Goal: Browse casually: Explore the website without a specific task or goal

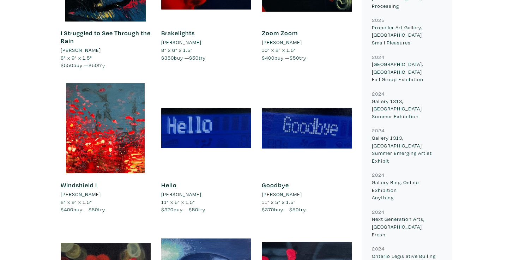
scroll to position [454, 0]
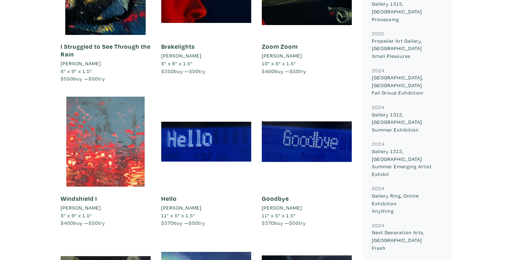
click at [126, 137] on div at bounding box center [106, 142] width 90 height 90
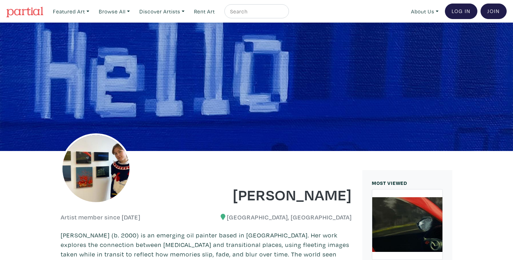
scroll to position [0, 0]
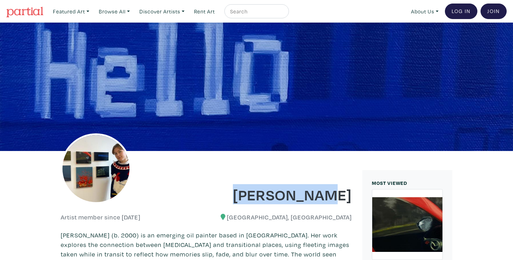
drag, startPoint x: 264, startPoint y: 195, endPoint x: 355, endPoint y: 198, distance: 91.7
click at [355, 198] on div "Haley Meyer" at bounding box center [281, 189] width 151 height 29
copy h1 "Haley Meyer"
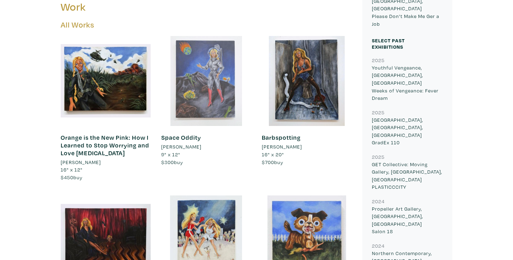
scroll to position [277, 0]
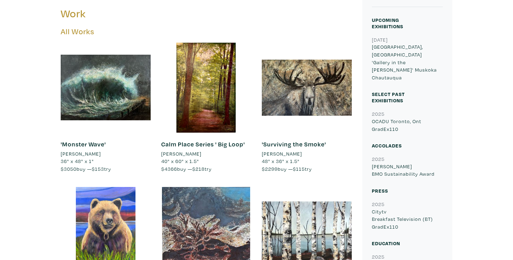
scroll to position [296, 0]
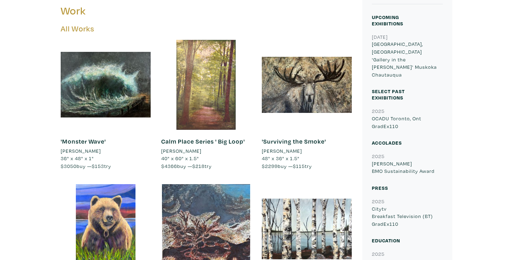
click at [199, 108] on div at bounding box center [206, 85] width 90 height 90
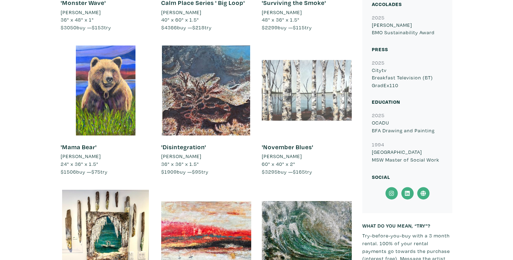
scroll to position [432, 0]
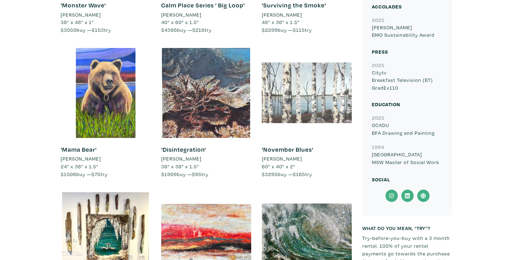
click at [317, 93] on div at bounding box center [307, 93] width 90 height 90
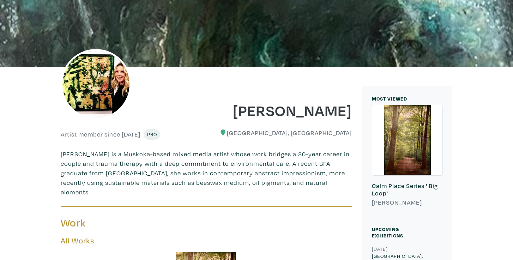
scroll to position [23, 0]
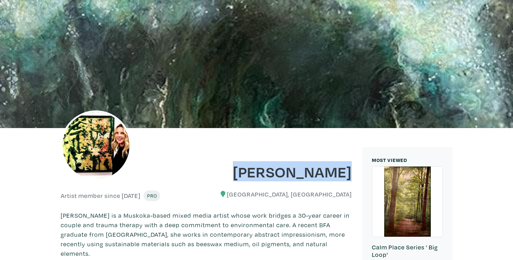
drag, startPoint x: 258, startPoint y: 170, endPoint x: 350, endPoint y: 170, distance: 92.4
click at [350, 170] on h1 "Lisa Skelding" at bounding box center [282, 171] width 140 height 19
copy h1 "Lisa Skelding"
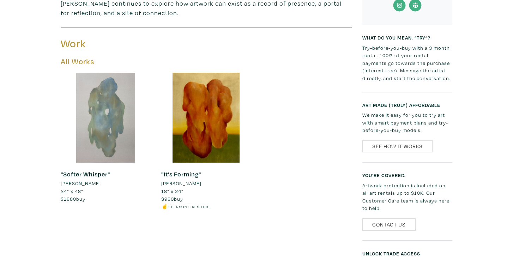
scroll to position [310, 0]
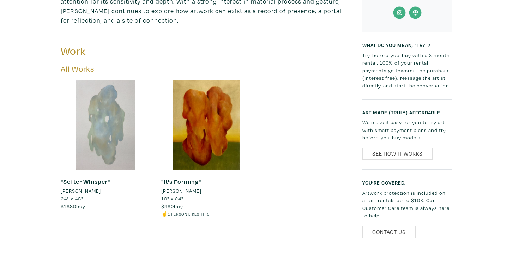
click at [92, 118] on div at bounding box center [106, 125] width 90 height 90
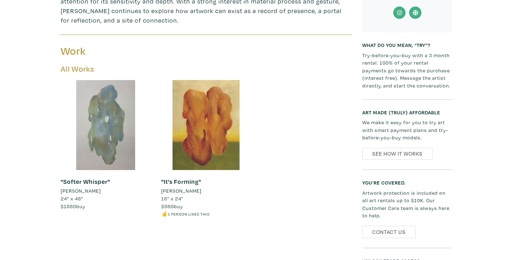
click at [207, 102] on div at bounding box center [206, 125] width 90 height 90
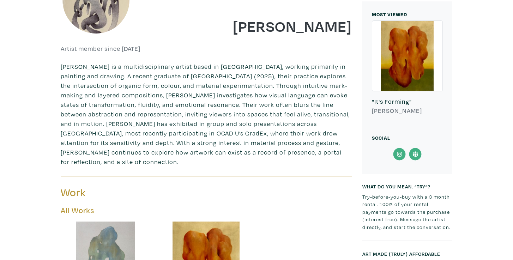
scroll to position [161, 0]
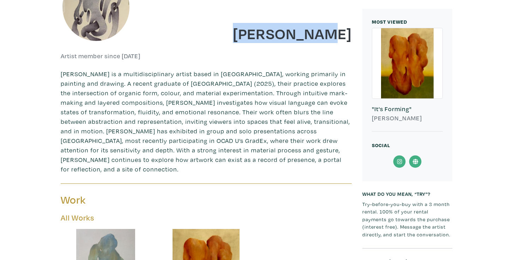
drag, startPoint x: 252, startPoint y: 39, endPoint x: 351, endPoint y: 38, distance: 98.7
click at [351, 38] on h1 "Rama Kareem" at bounding box center [282, 33] width 140 height 19
copy h1 "Rama Kareem"
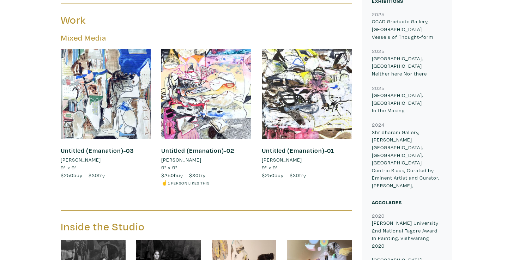
scroll to position [389, 0]
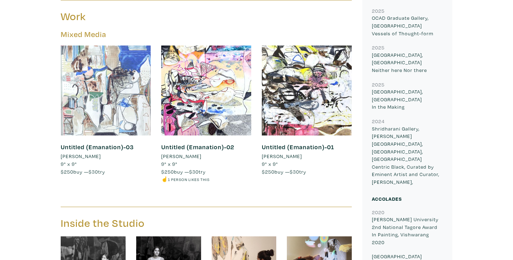
click at [122, 118] on div at bounding box center [106, 90] width 90 height 90
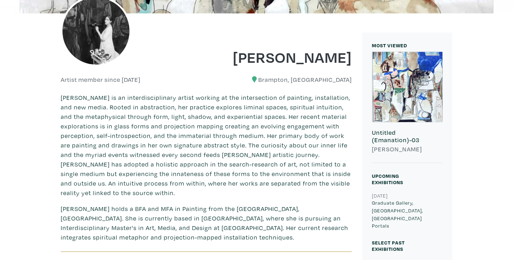
scroll to position [126, 0]
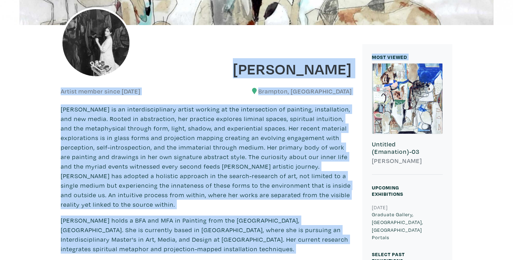
drag, startPoint x: 271, startPoint y: 67, endPoint x: 356, endPoint y: 68, distance: 85.0
click at [356, 68] on div "Tavleen Lall" at bounding box center [281, 63] width 151 height 29
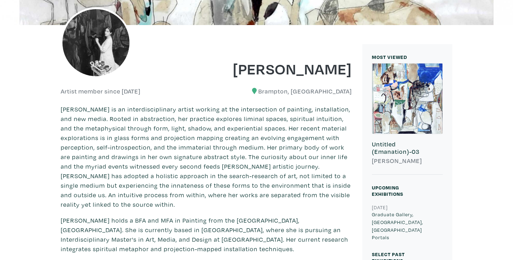
click at [227, 74] on h1 "Tavleen Lall" at bounding box center [282, 68] width 140 height 19
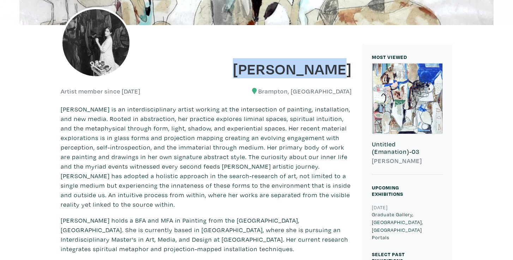
drag, startPoint x: 267, startPoint y: 68, endPoint x: 350, endPoint y: 71, distance: 82.9
click at [350, 71] on h1 "Tavleen Lall" at bounding box center [282, 68] width 140 height 19
copy h1 "Tavleen Lall"
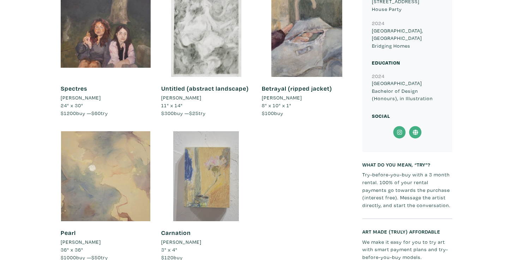
scroll to position [560, 0]
click at [228, 164] on div at bounding box center [206, 176] width 90 height 90
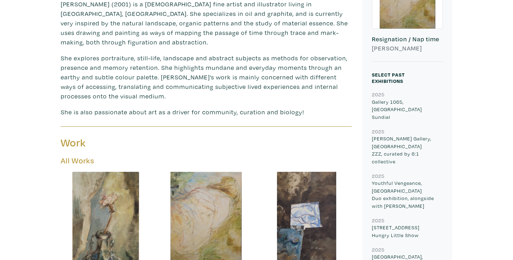
scroll to position [236, 0]
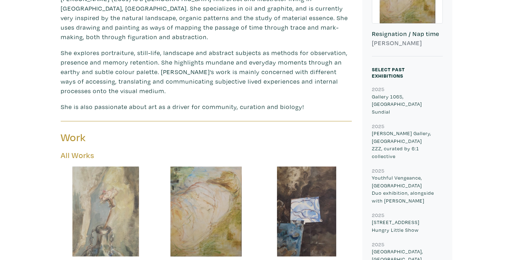
click at [105, 218] on div at bounding box center [106, 211] width 90 height 90
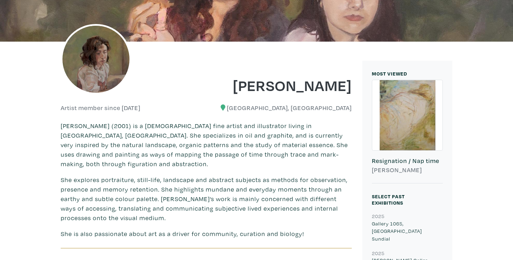
scroll to position [99, 0]
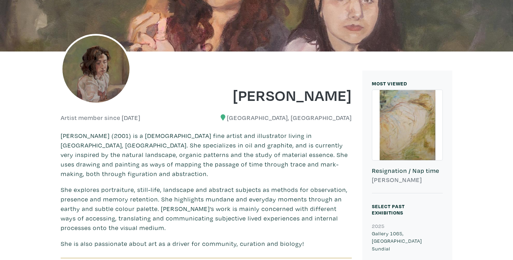
drag, startPoint x: 228, startPoint y: 77, endPoint x: 352, endPoint y: 94, distance: 124.6
click at [352, 94] on div "Juliana Montes de Oca" at bounding box center [281, 90] width 151 height 29
copy h1 "Juliana Montes de Oca"
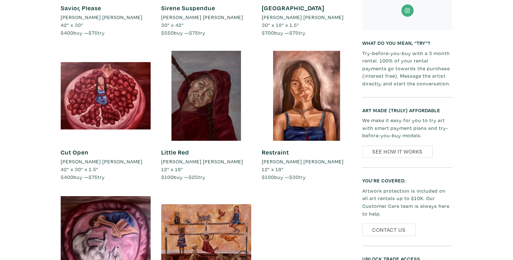
scroll to position [487, 0]
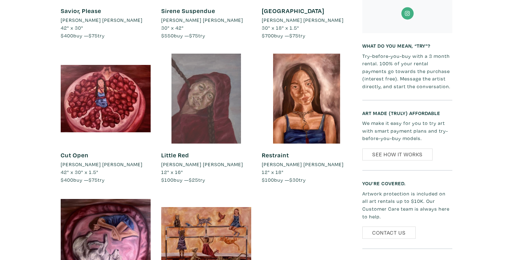
click at [216, 103] on div at bounding box center [206, 99] width 90 height 90
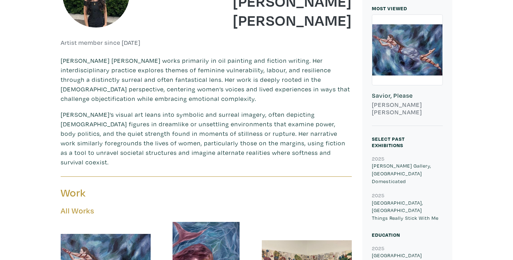
scroll to position [128, 0]
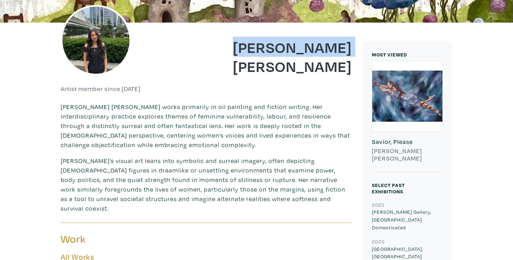
drag, startPoint x: 246, startPoint y: 67, endPoint x: 355, endPoint y: 66, distance: 109.3
click at [355, 66] on div "Grace Mai Kwai" at bounding box center [281, 52] width 151 height 48
copy h1 "Grace Mai Kwai"
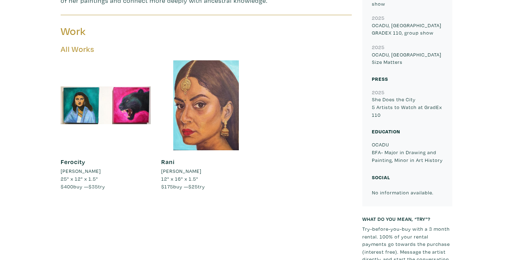
scroll to position [394, 0]
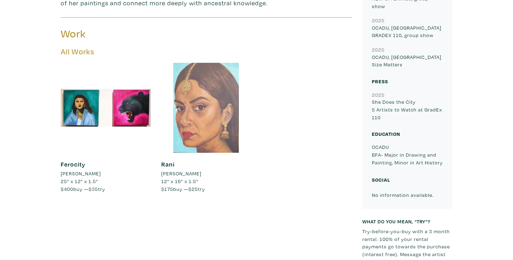
click at [202, 104] on div at bounding box center [206, 108] width 90 height 90
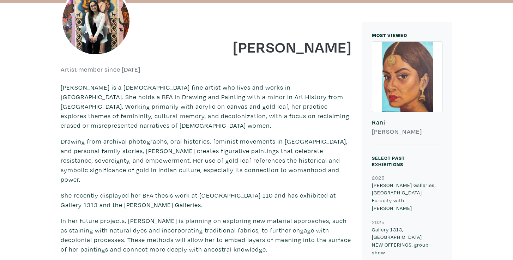
scroll to position [147, 0]
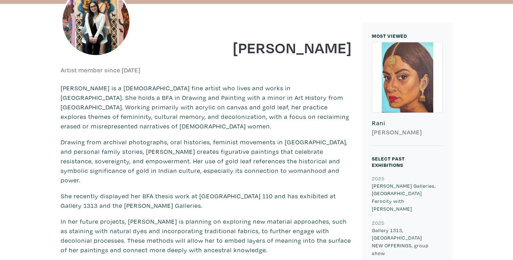
drag, startPoint x: 251, startPoint y: 47, endPoint x: 350, endPoint y: 50, distance: 99.1
click at [350, 50] on h1 "[PERSON_NAME]" at bounding box center [282, 47] width 140 height 19
copy h1 "[PERSON_NAME]"
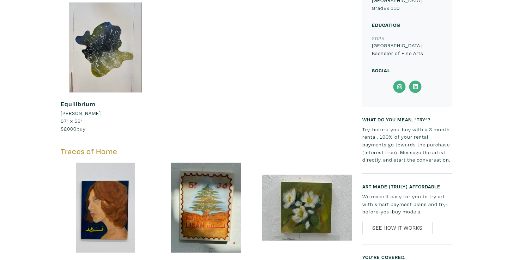
scroll to position [341, 0]
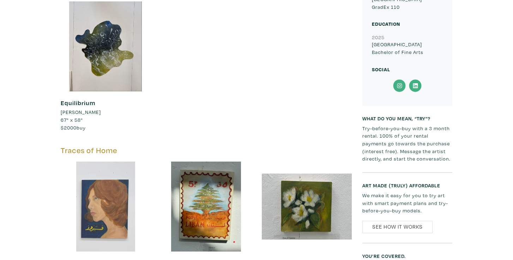
click at [120, 209] on div at bounding box center [106, 206] width 90 height 90
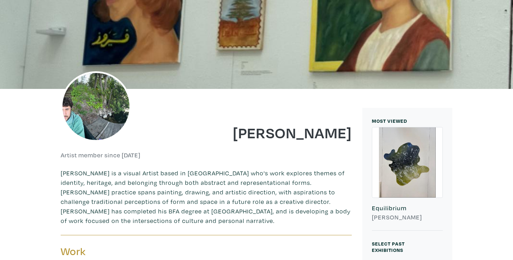
scroll to position [62, 0]
drag, startPoint x: 245, startPoint y: 134, endPoint x: 350, endPoint y: 136, distance: 105.4
click at [350, 136] on h1 "Thomas Atallah" at bounding box center [282, 132] width 140 height 19
copy h1 "Thomas Atallah"
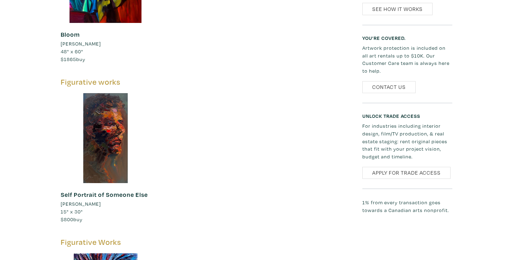
scroll to position [267, 0]
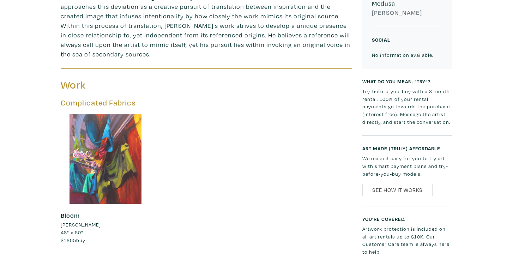
click at [121, 139] on div at bounding box center [106, 159] width 90 height 90
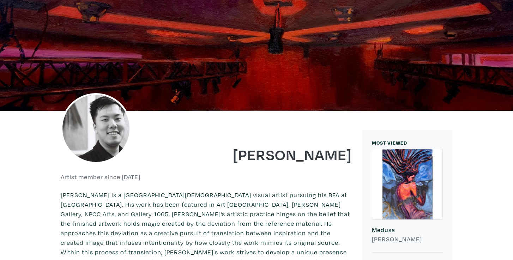
scroll to position [98, 0]
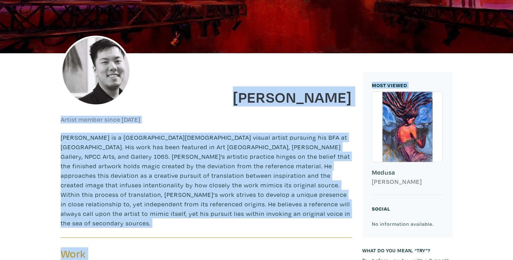
drag, startPoint x: 284, startPoint y: 93, endPoint x: 358, endPoint y: 96, distance: 73.4
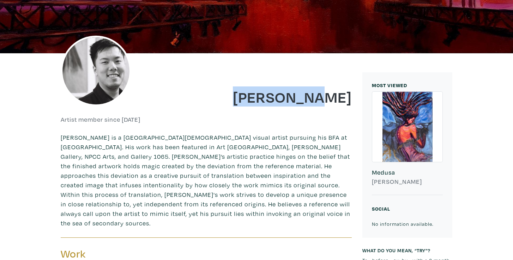
drag, startPoint x: 285, startPoint y: 92, endPoint x: 352, endPoint y: 97, distance: 67.5
click at [352, 97] on div "[PERSON_NAME]" at bounding box center [281, 92] width 151 height 29
copy h1 "[PERSON_NAME]"
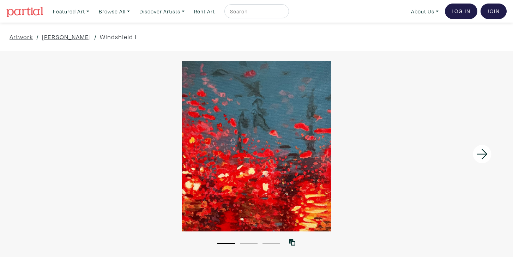
click at [243, 154] on div at bounding box center [256, 146] width 513 height 171
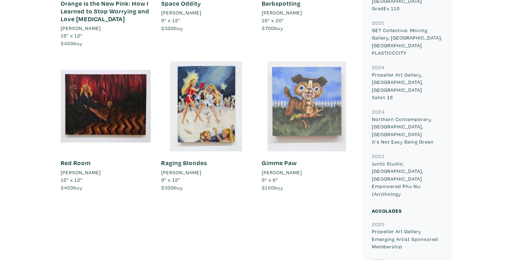
scroll to position [510, 0]
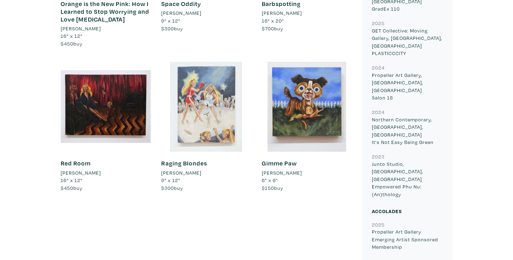
click at [227, 112] on div at bounding box center [206, 107] width 90 height 90
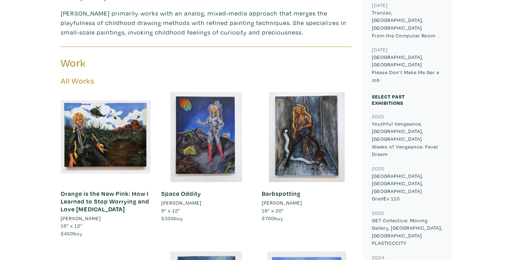
scroll to position [318, 0]
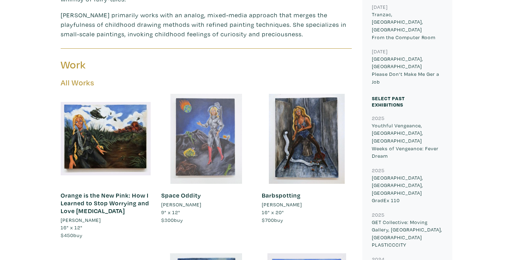
click at [195, 133] on div at bounding box center [206, 139] width 90 height 90
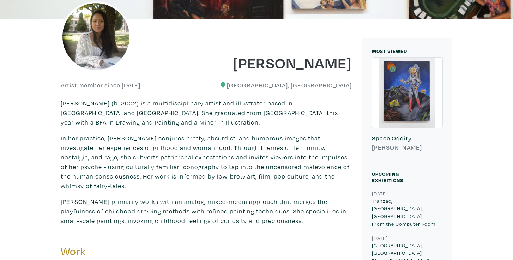
scroll to position [93, 0]
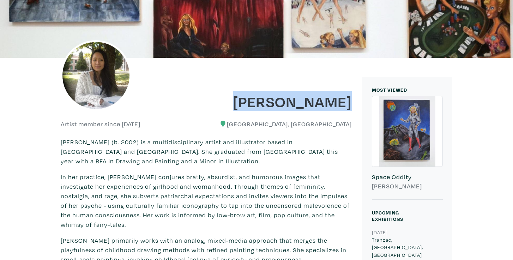
drag, startPoint x: 253, startPoint y: 100, endPoint x: 353, endPoint y: 101, distance: 99.8
click at [353, 101] on div "Tiffany Duong" at bounding box center [281, 96] width 151 height 29
copy h1 "Tiffany Duong"
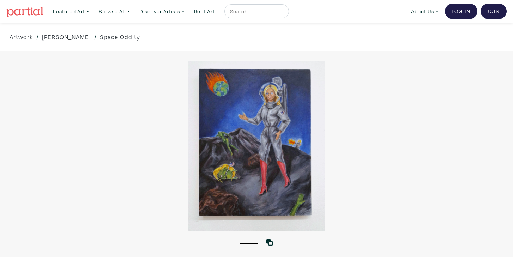
click at [264, 139] on div at bounding box center [256, 146] width 513 height 171
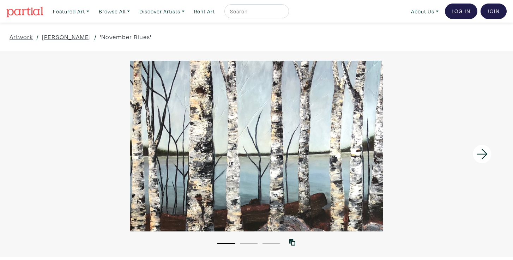
click at [304, 121] on div at bounding box center [256, 146] width 513 height 171
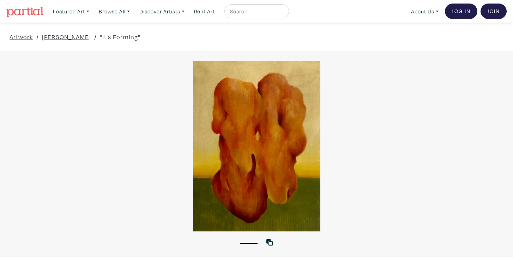
click at [262, 125] on div at bounding box center [256, 146] width 513 height 171
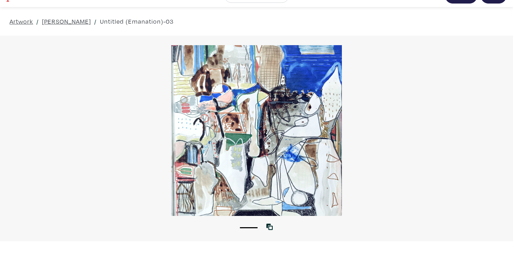
scroll to position [22, 0]
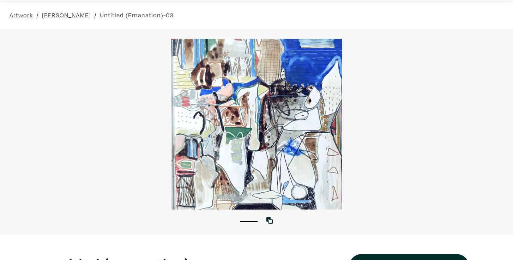
click at [199, 143] on div at bounding box center [256, 124] width 513 height 171
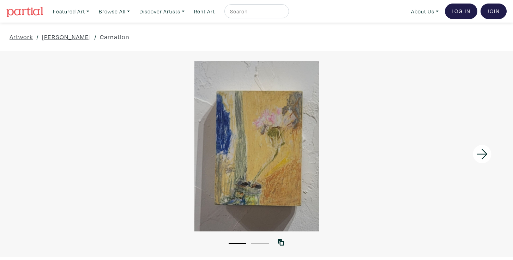
click at [246, 147] on div at bounding box center [256, 146] width 513 height 171
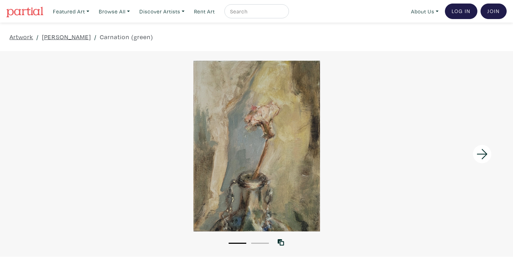
click at [236, 157] on div at bounding box center [256, 146] width 513 height 171
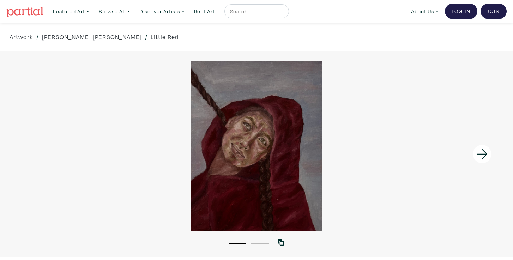
click at [266, 155] on div at bounding box center [256, 146] width 513 height 171
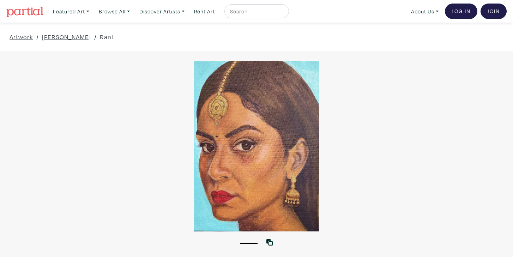
click at [257, 148] on div at bounding box center [256, 146] width 513 height 171
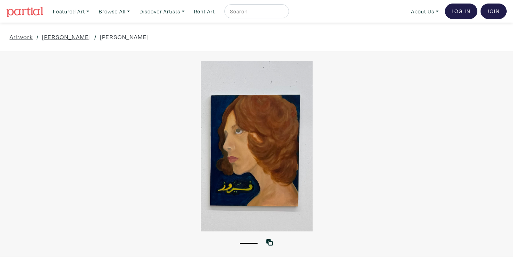
click at [254, 169] on div at bounding box center [256, 146] width 513 height 171
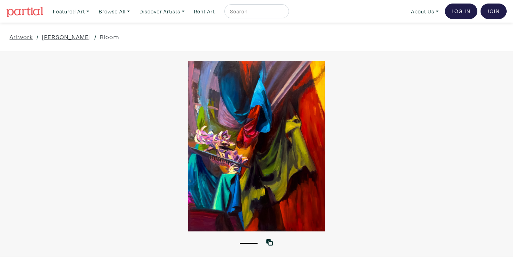
click at [265, 142] on div at bounding box center [256, 146] width 513 height 171
